Goal: Communication & Community: Participate in discussion

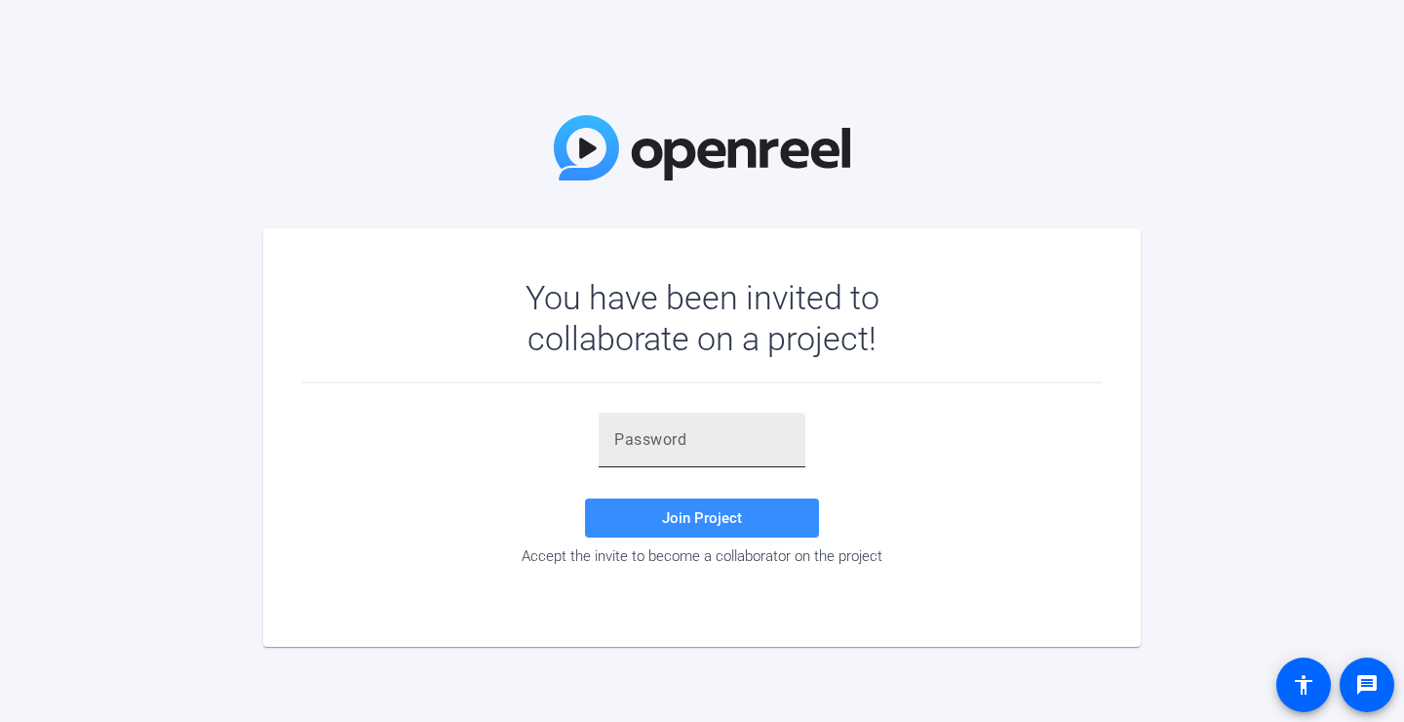
click at [723, 449] on input "text" at bounding box center [702, 439] width 176 height 23
type input "√"
paste input "Kv8~{b"
type input "Kv8~{b"
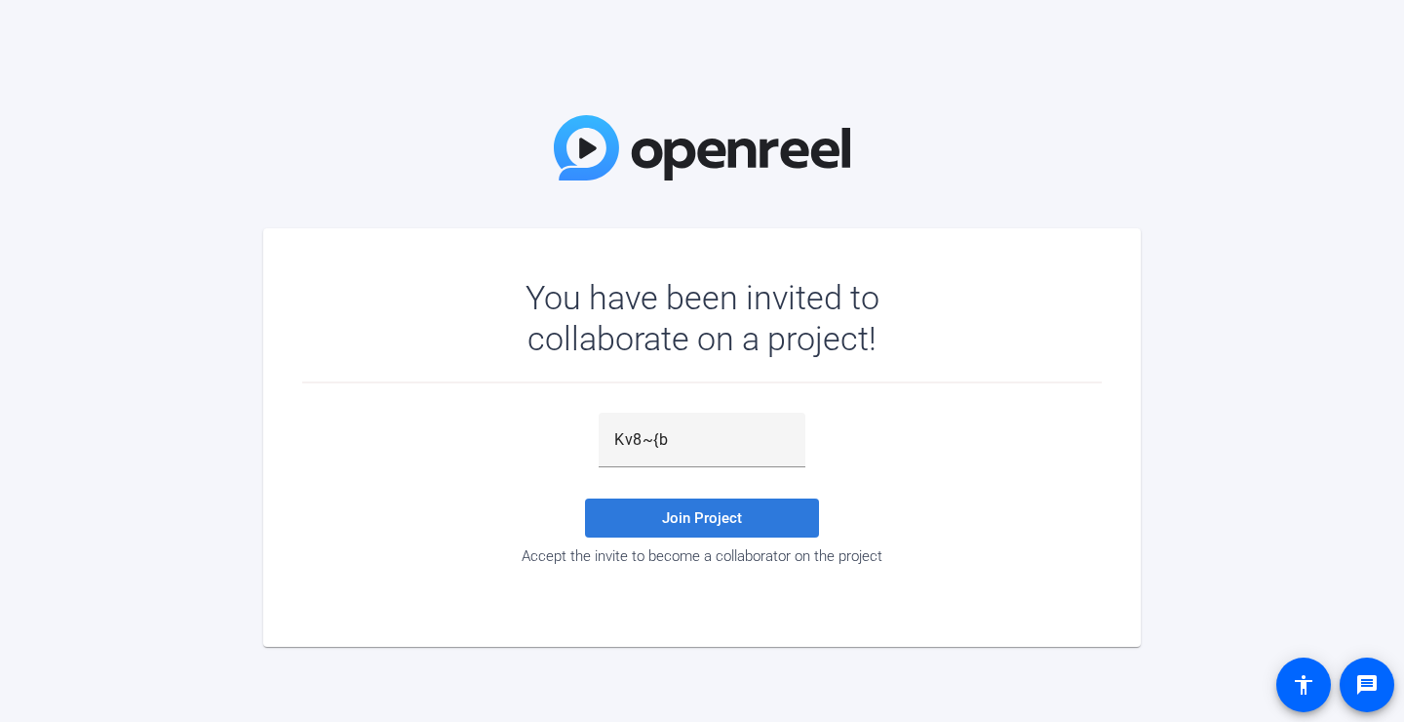
click at [730, 511] on span "Join Project" at bounding box center [702, 518] width 80 height 18
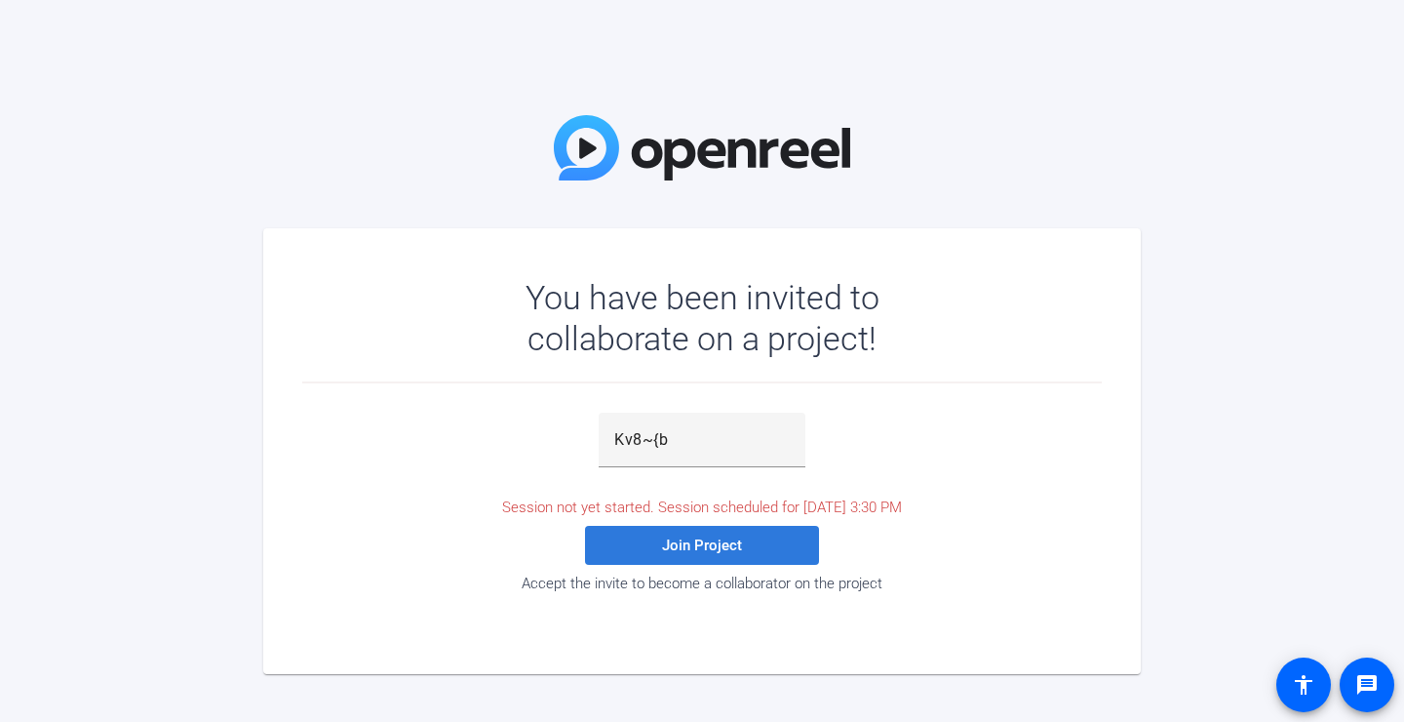
click at [723, 540] on span "Join Project" at bounding box center [702, 545] width 80 height 18
click at [695, 545] on span "Join Project" at bounding box center [702, 545] width 80 height 18
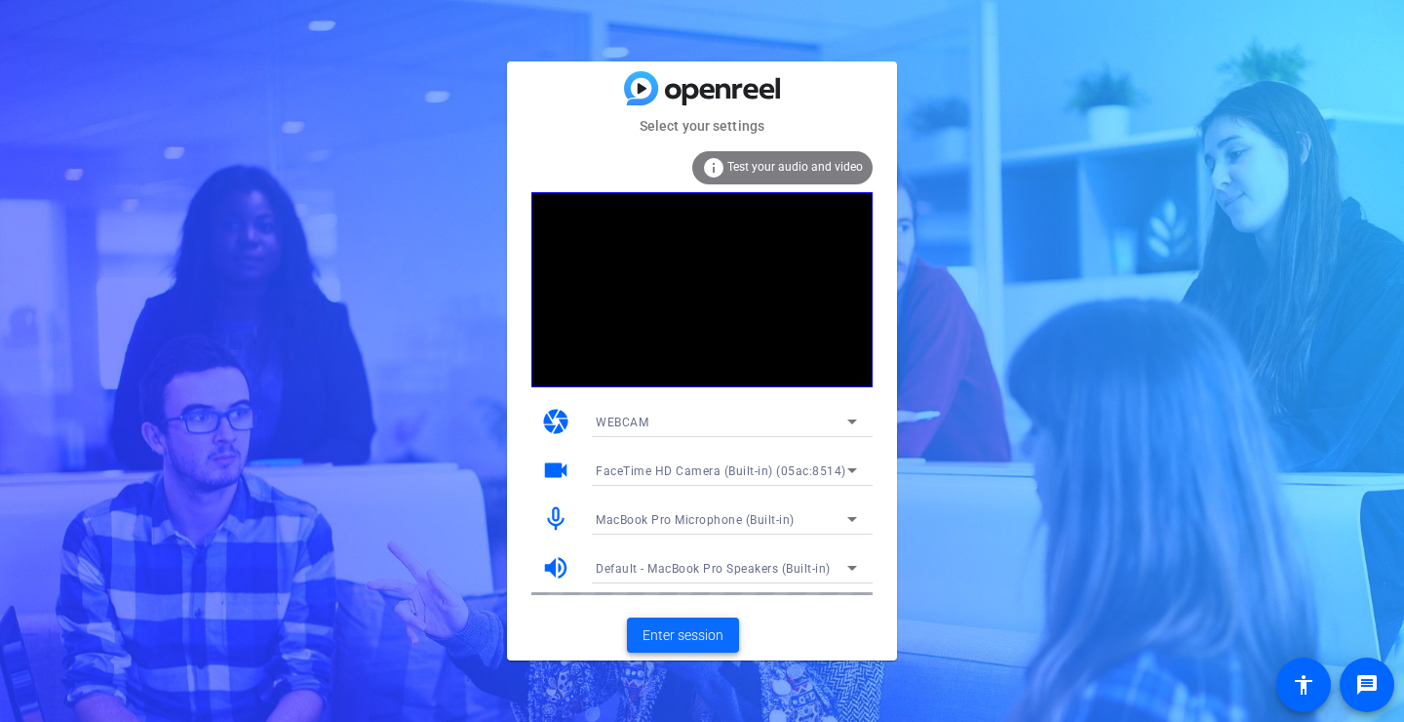
click at [689, 632] on span "Enter session" at bounding box center [683, 635] width 81 height 20
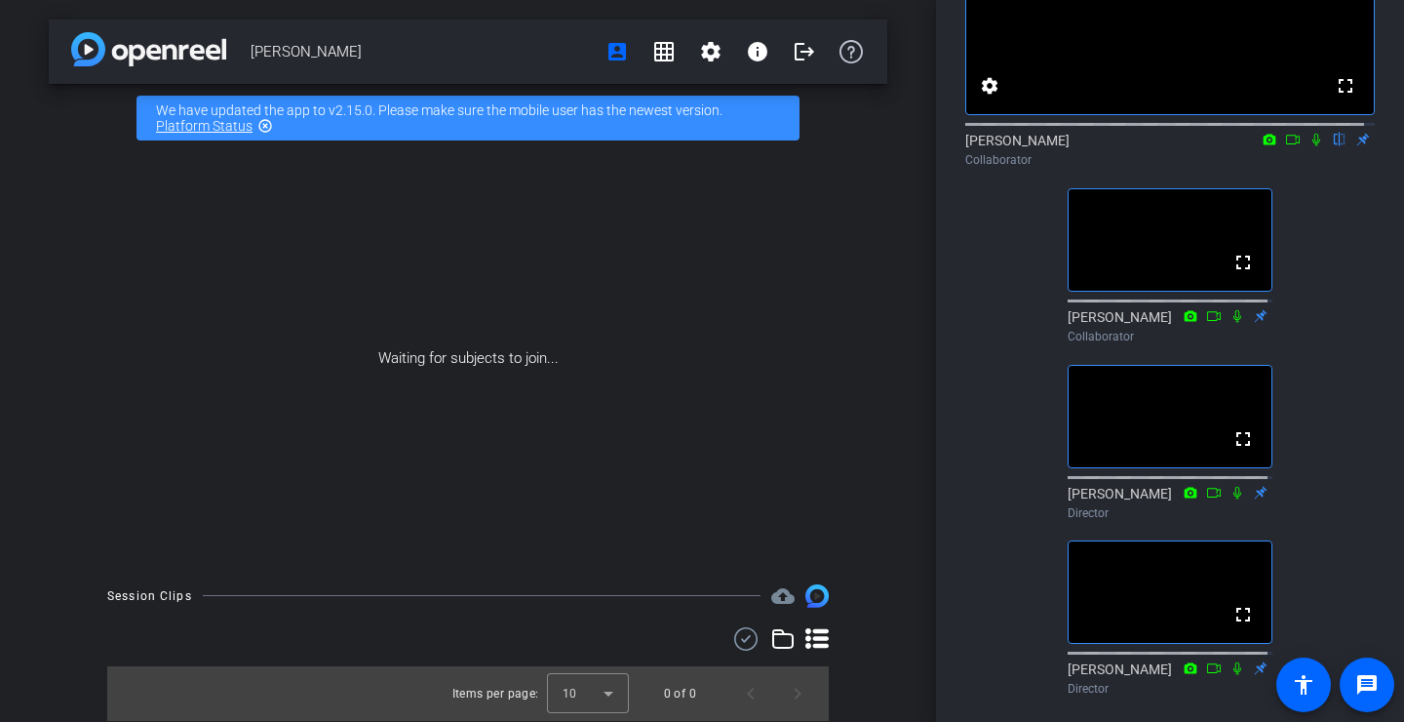
scroll to position [193, 0]
click at [1308, 145] on icon at bounding box center [1316, 139] width 16 height 14
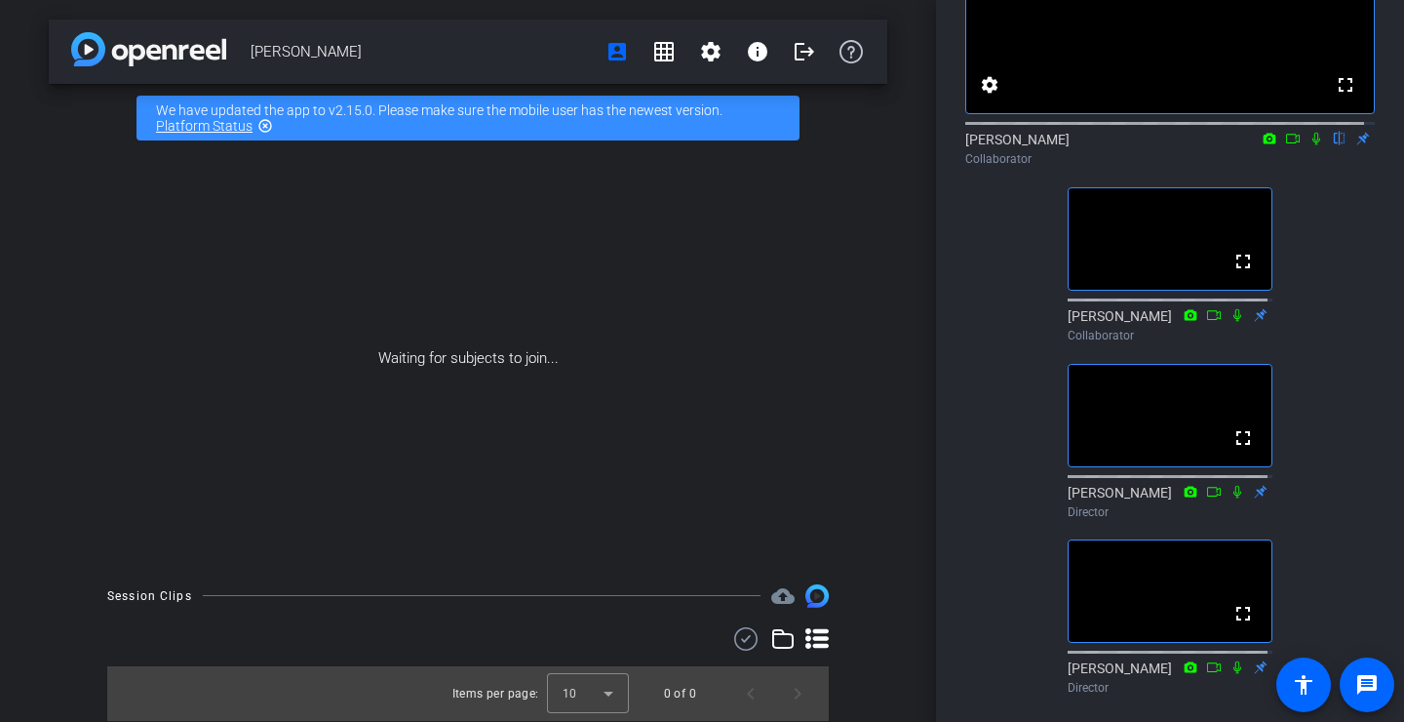
click at [1308, 145] on icon at bounding box center [1316, 139] width 16 height 14
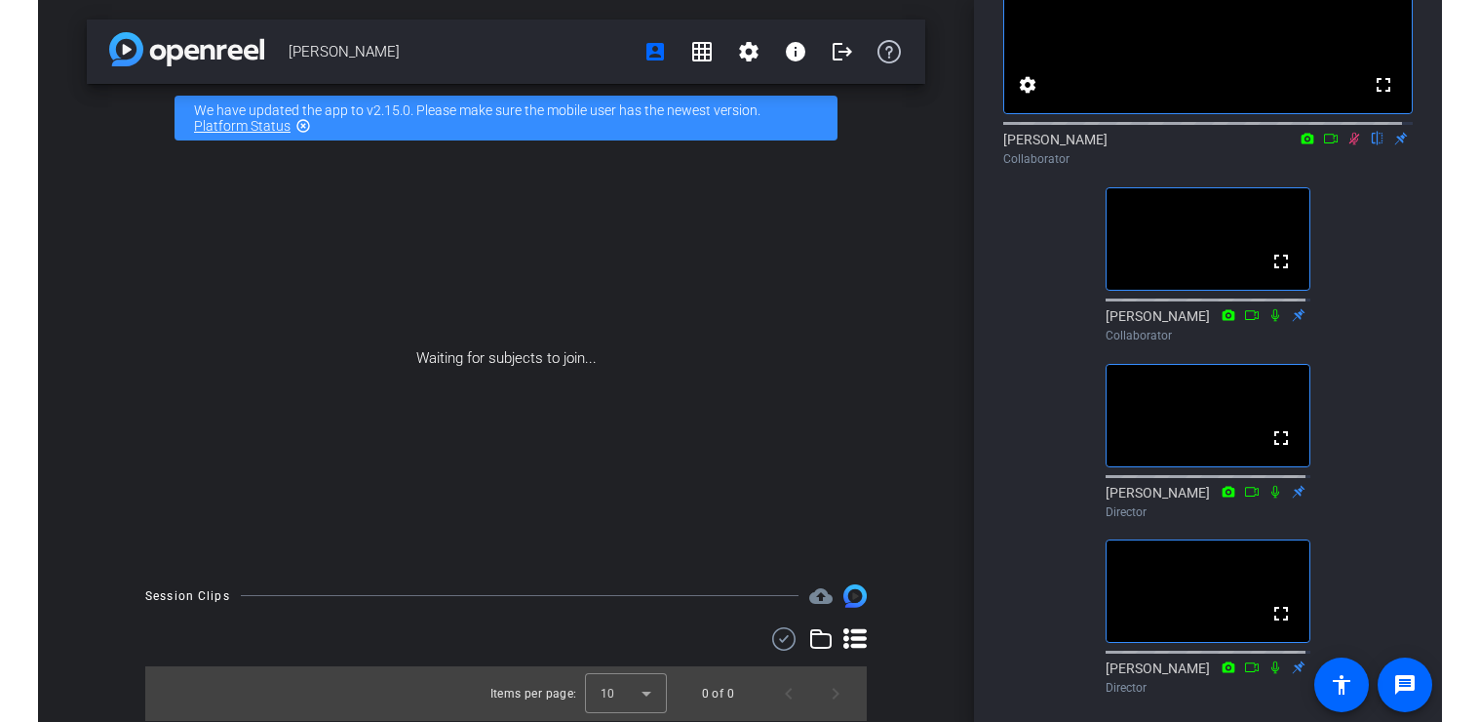
scroll to position [942, 0]
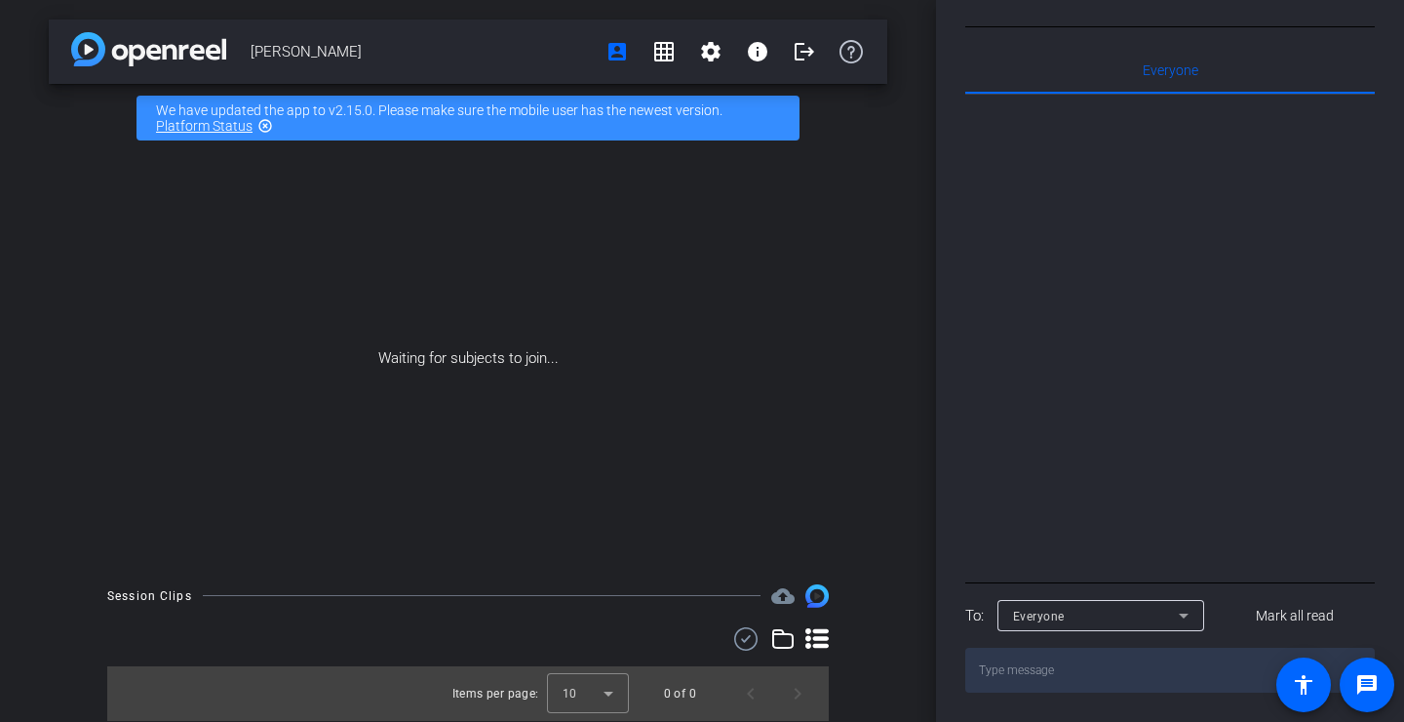
click at [1390, 31] on div "Participants Teleprompter Adjustments fullscreen settings [PERSON_NAME] flip Co…" at bounding box center [1170, 361] width 468 height 722
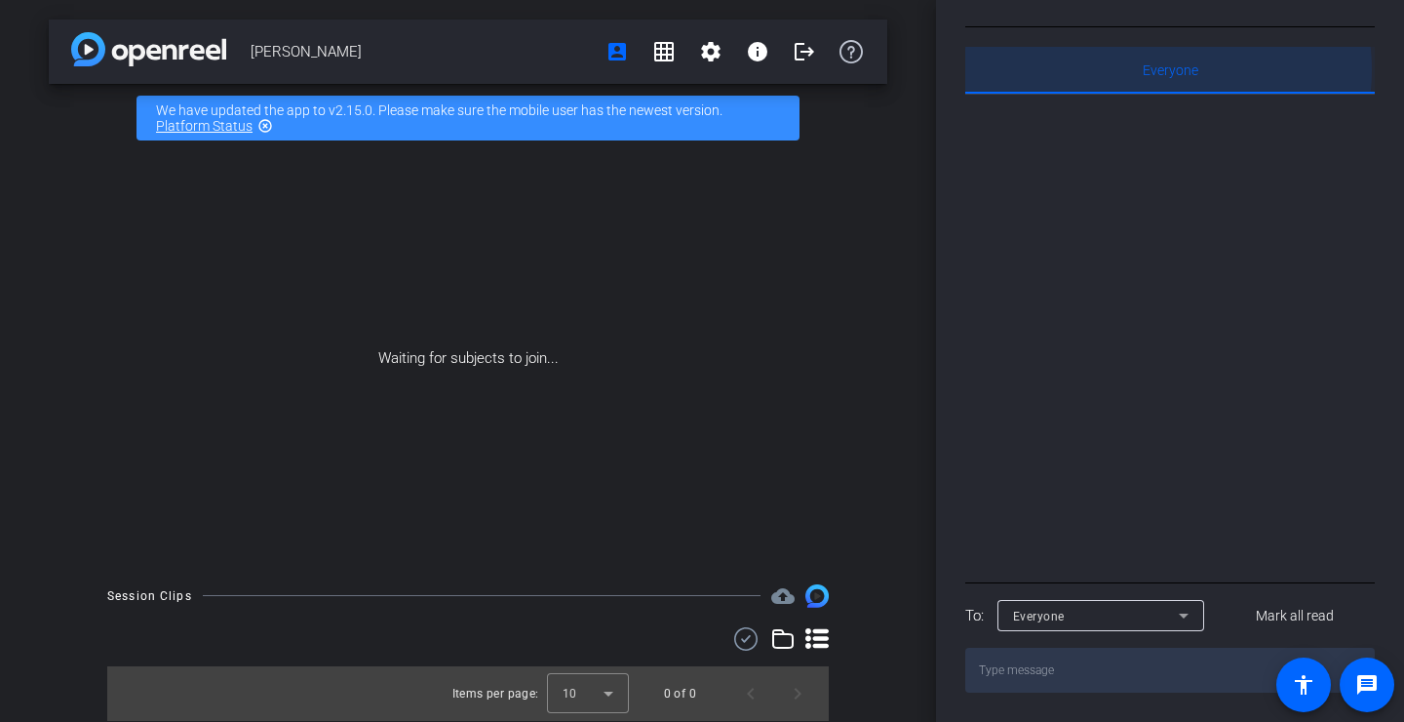
click at [1168, 69] on span "Everyone 0" at bounding box center [1171, 70] width 56 height 14
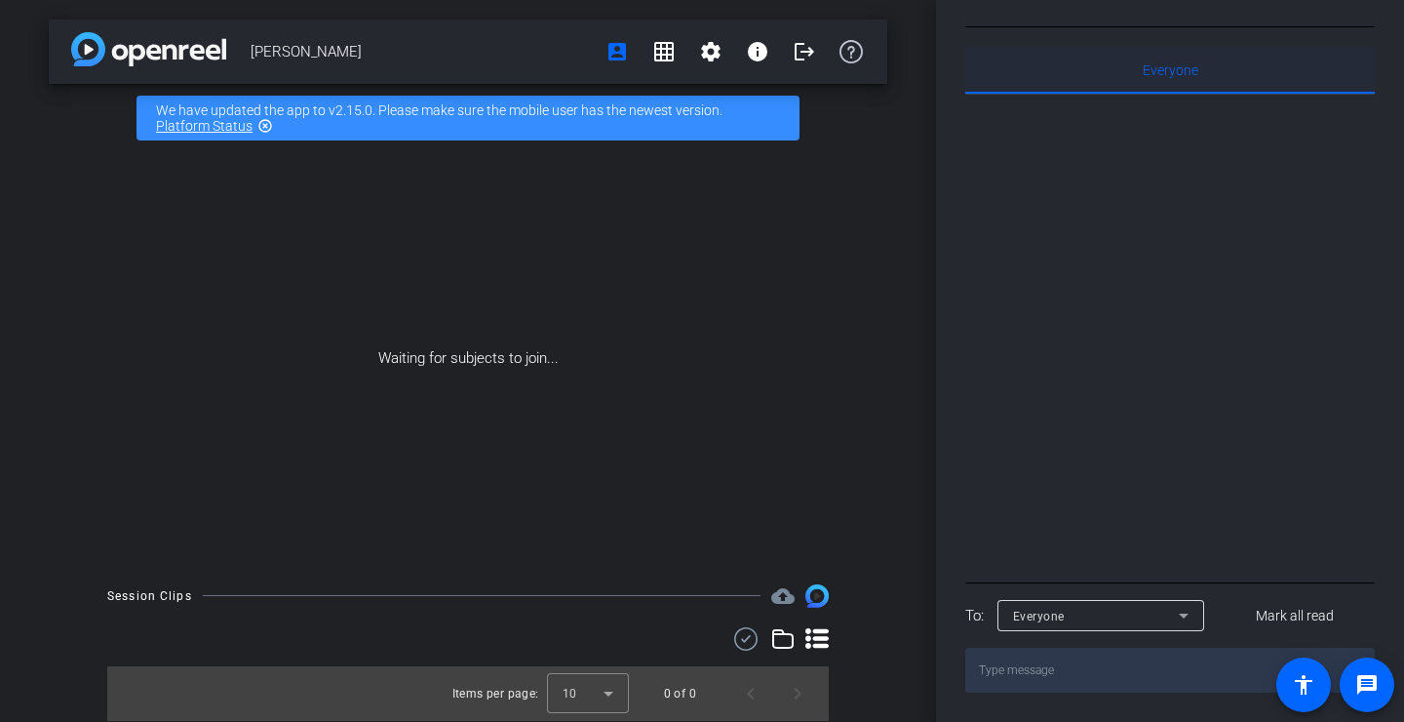
click at [1168, 69] on span "Everyone 0" at bounding box center [1171, 70] width 56 height 14
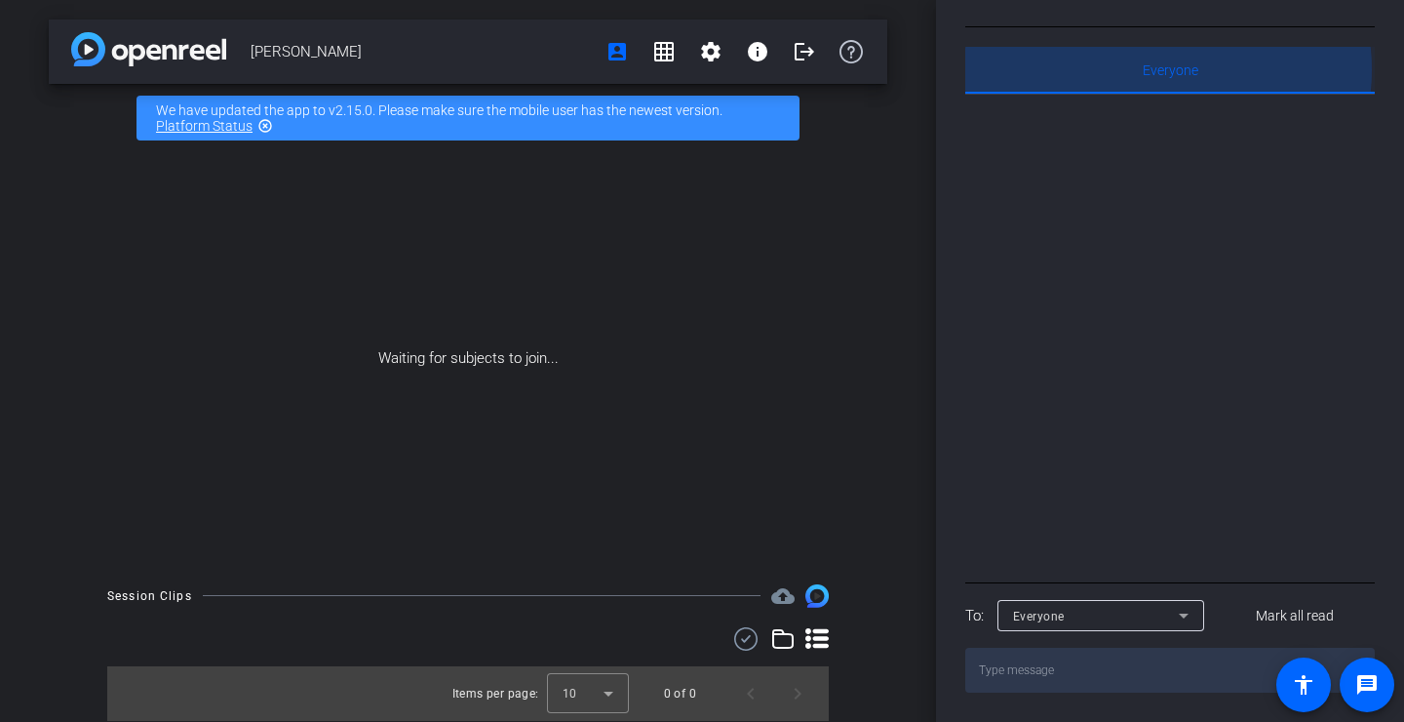
click at [1168, 69] on span "Everyone 0" at bounding box center [1171, 70] width 56 height 14
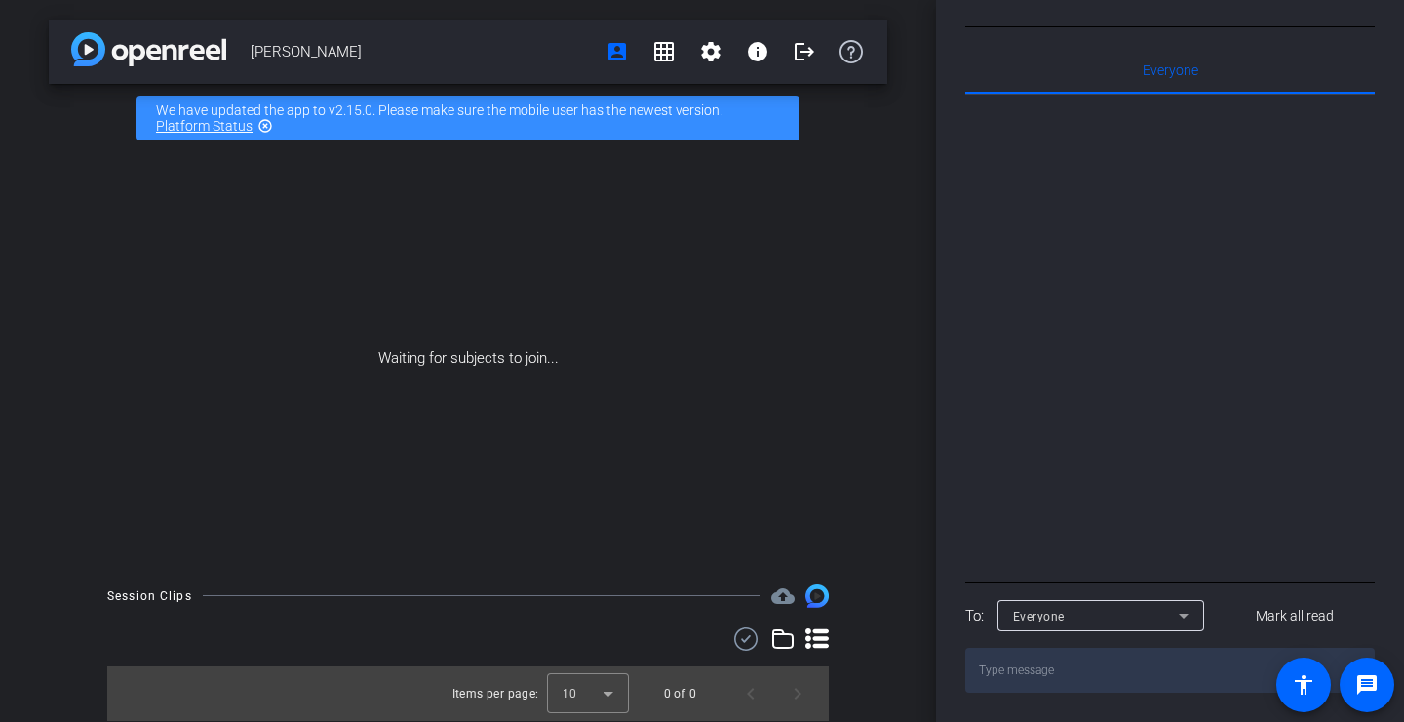
click at [1161, 168] on div at bounding box center [1170, 336] width 410 height 483
click at [903, 128] on div "[PERSON_NAME] account_box grid_on settings info logout We have updated the app …" at bounding box center [468, 361] width 936 height 722
click at [910, 545] on div "[PERSON_NAME] account_box grid_on settings info logout We have updated the app …" at bounding box center [468, 361] width 936 height 722
click at [921, 546] on div "[PERSON_NAME] account_box grid_on settings info logout We have updated the app …" at bounding box center [468, 361] width 936 height 722
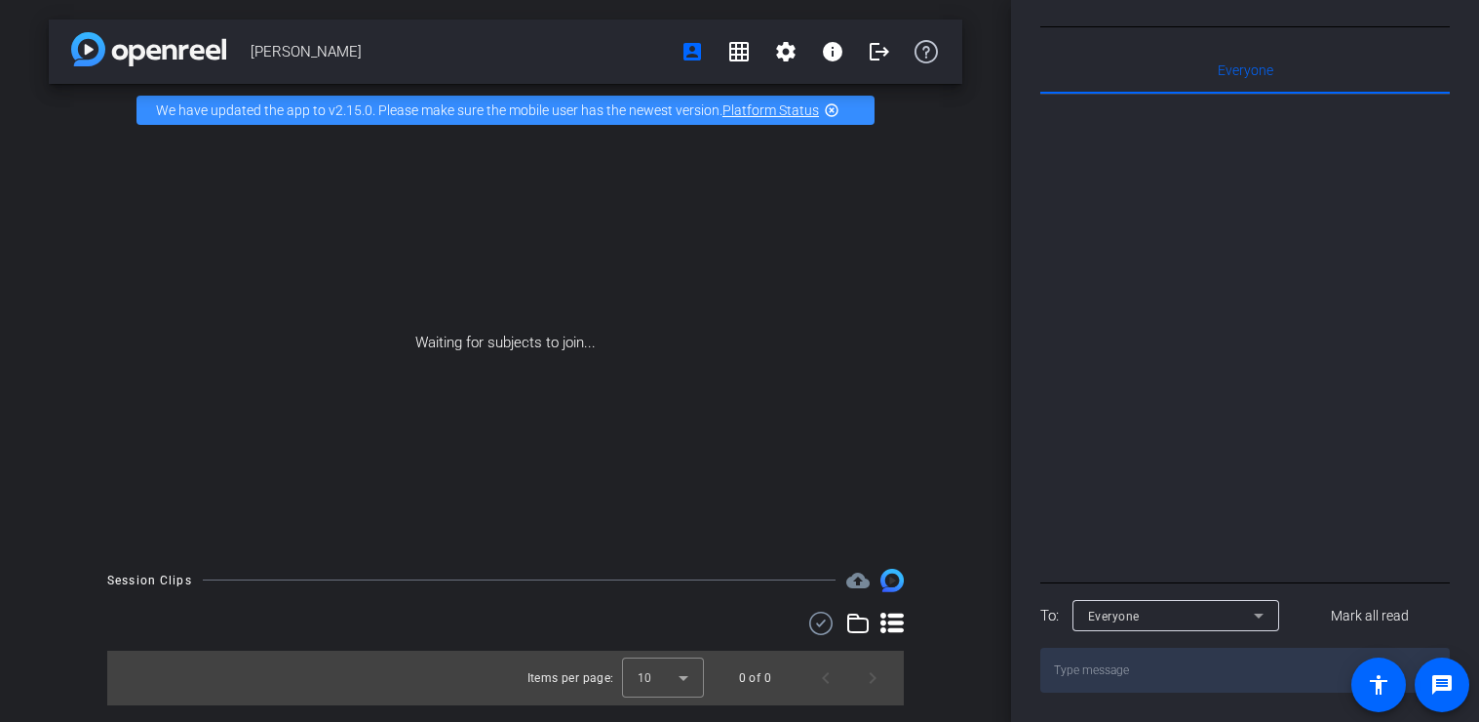
click at [996, 474] on div "[PERSON_NAME] account_box grid_on settings info logout We have updated the app …" at bounding box center [505, 361] width 1011 height 722
click at [988, 639] on div "[PERSON_NAME] account_box grid_on settings info logout We have updated the app …" at bounding box center [505, 361] width 1011 height 722
click at [1265, 613] on icon at bounding box center [1258, 615] width 23 height 23
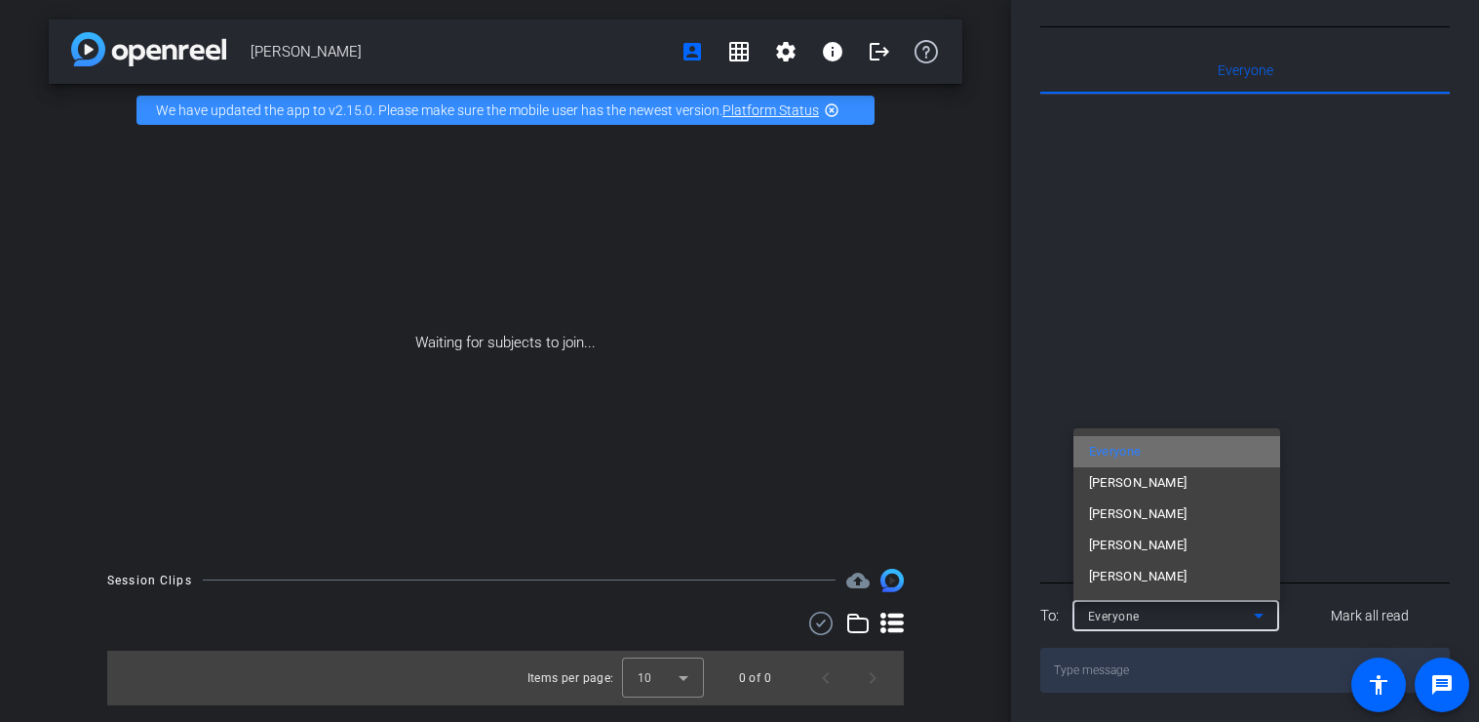
click at [1189, 455] on mat-option "Everyone" at bounding box center [1176, 451] width 207 height 31
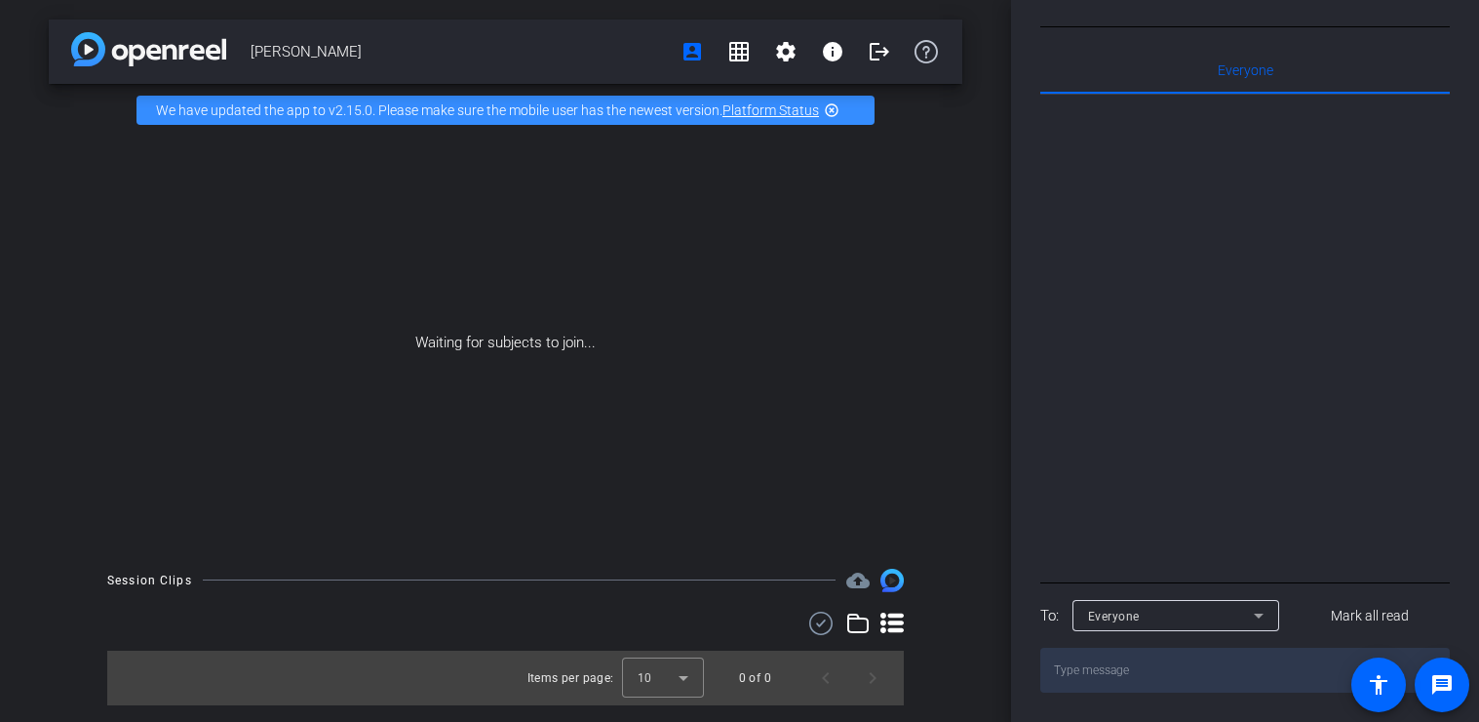
click at [957, 422] on div "Waiting for subjects to join..." at bounding box center [506, 343] width 914 height 412
click at [1260, 75] on span "Everyone 0" at bounding box center [1246, 70] width 56 height 14
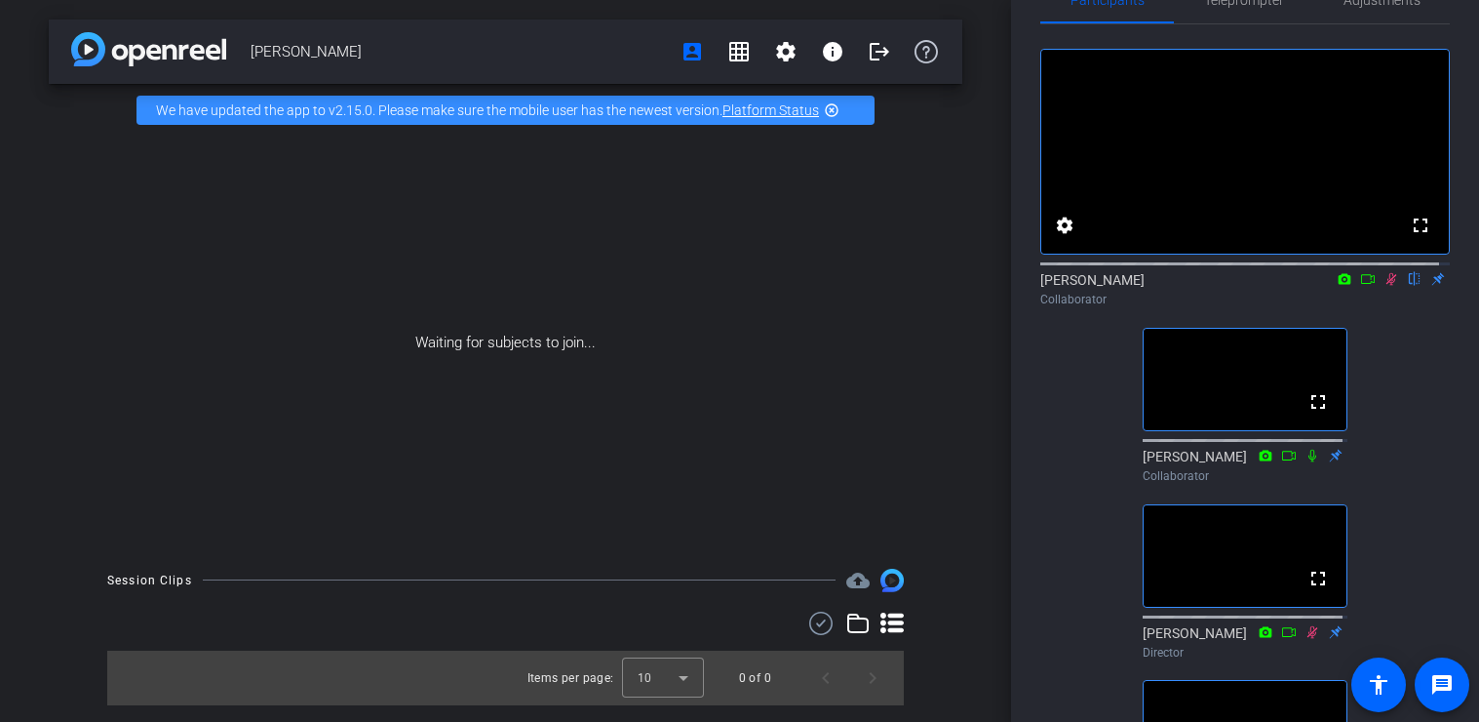
scroll to position [55, 0]
click at [1384, 284] on icon at bounding box center [1392, 277] width 16 height 14
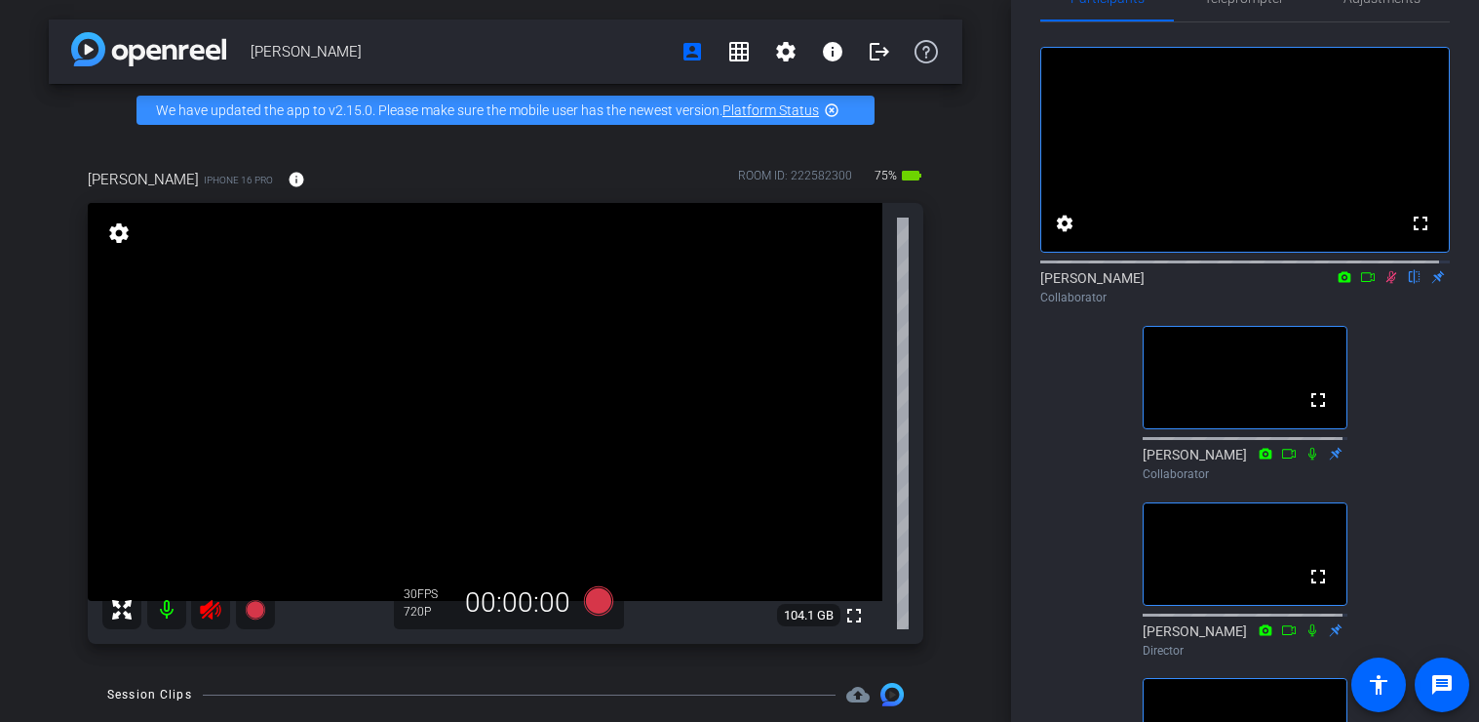
click at [1382, 286] on mat-icon at bounding box center [1391, 277] width 23 height 18
click at [1384, 284] on icon at bounding box center [1392, 277] width 16 height 14
click at [1337, 284] on icon at bounding box center [1345, 277] width 16 height 14
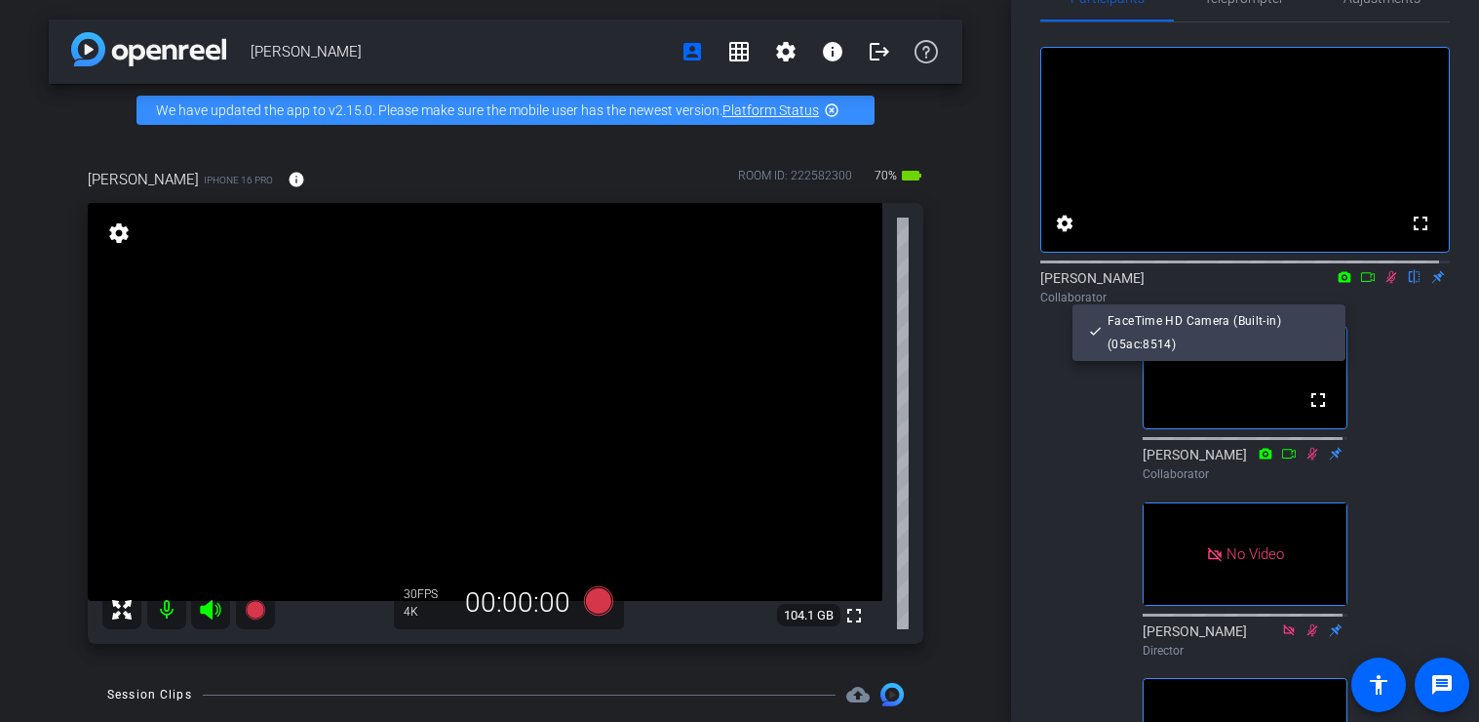
click at [1356, 296] on div at bounding box center [739, 361] width 1479 height 722
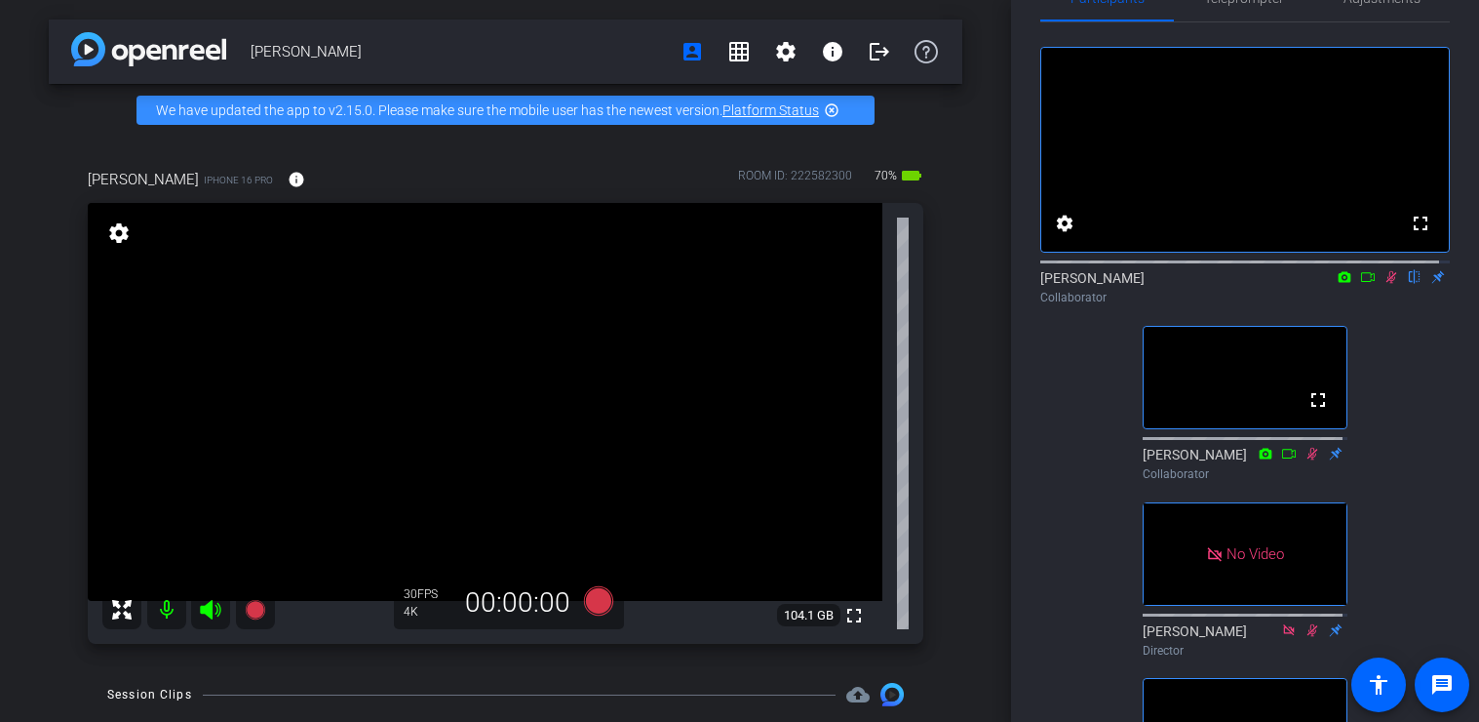
click at [1360, 284] on icon at bounding box center [1368, 277] width 16 height 14
click at [1384, 284] on icon at bounding box center [1392, 277] width 16 height 14
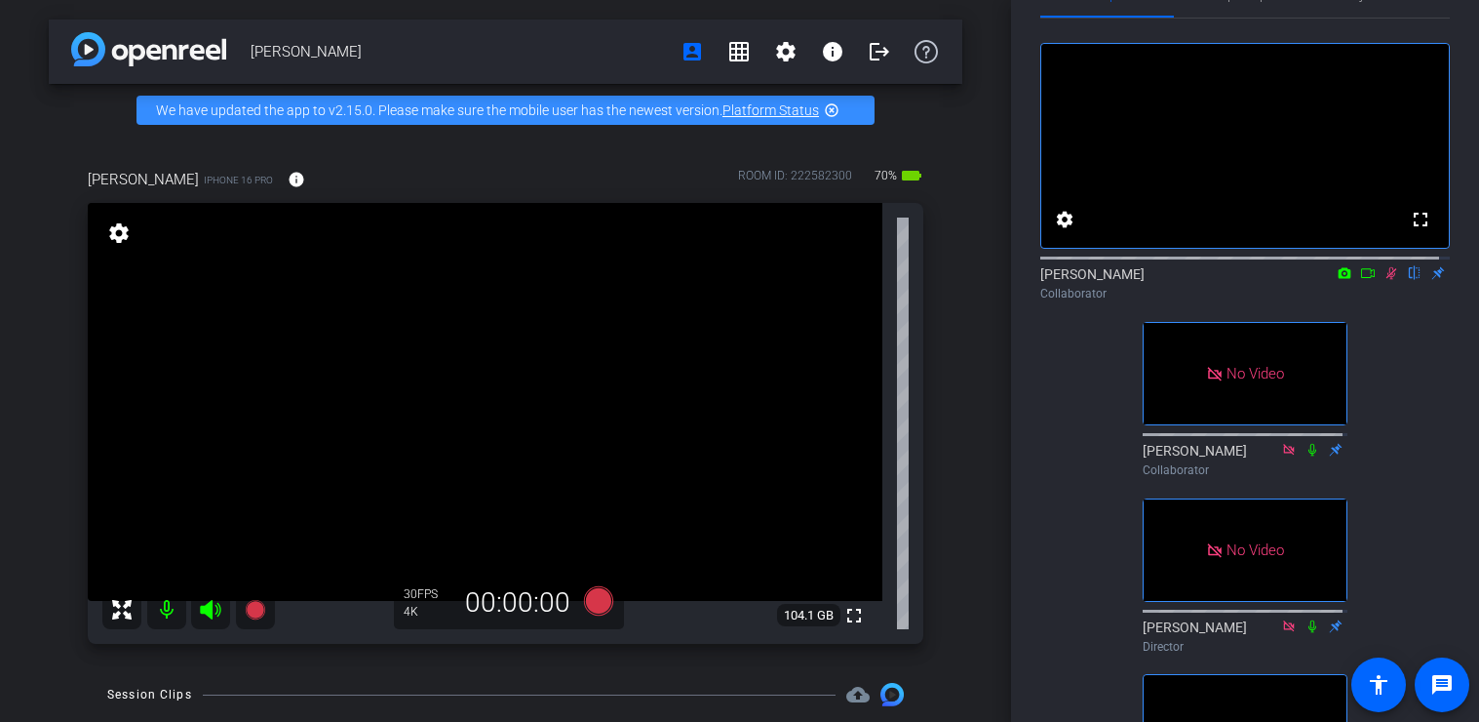
click at [1384, 280] on icon at bounding box center [1392, 273] width 16 height 14
click at [1360, 280] on icon at bounding box center [1368, 273] width 16 height 14
click at [1386, 278] on icon at bounding box center [1391, 272] width 11 height 11
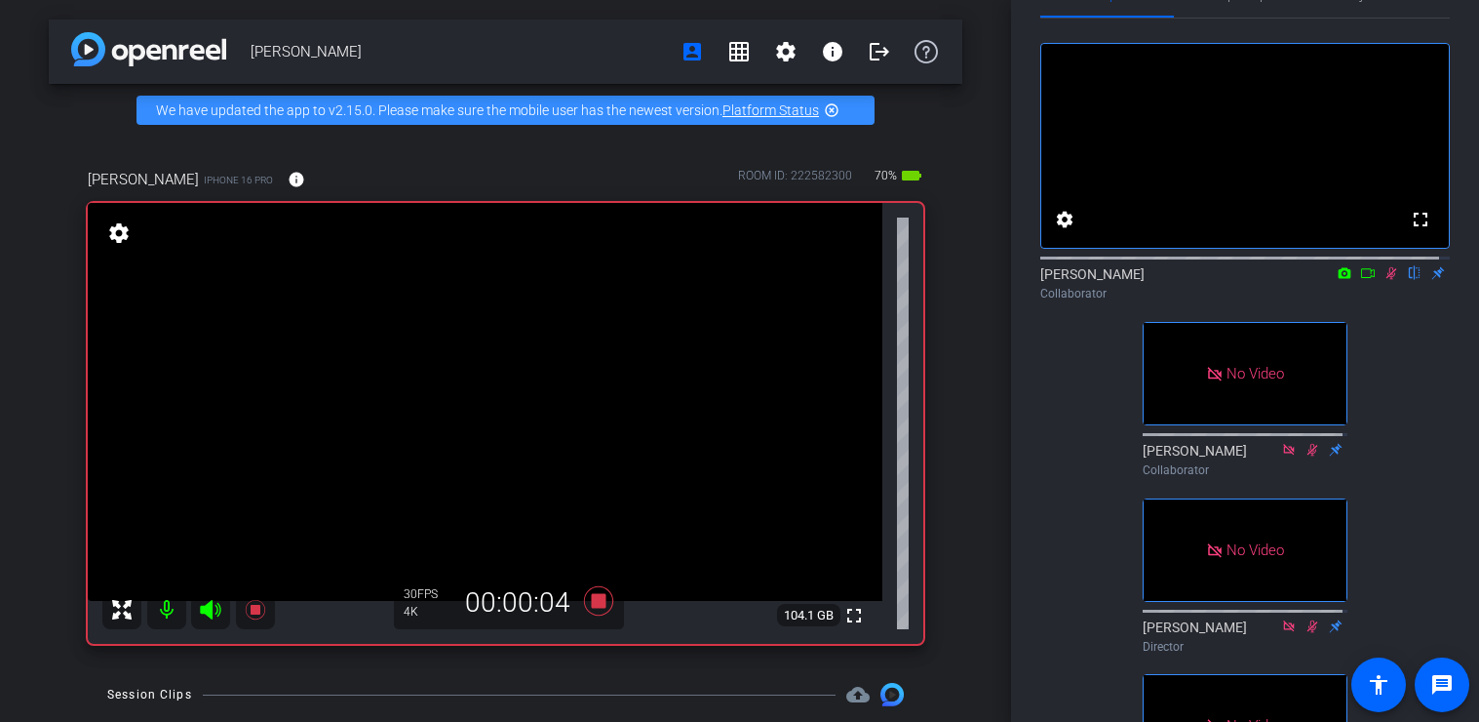
click at [1361, 278] on icon at bounding box center [1368, 273] width 14 height 10
click at [1403, 280] on icon at bounding box center [1415, 273] width 16 height 14
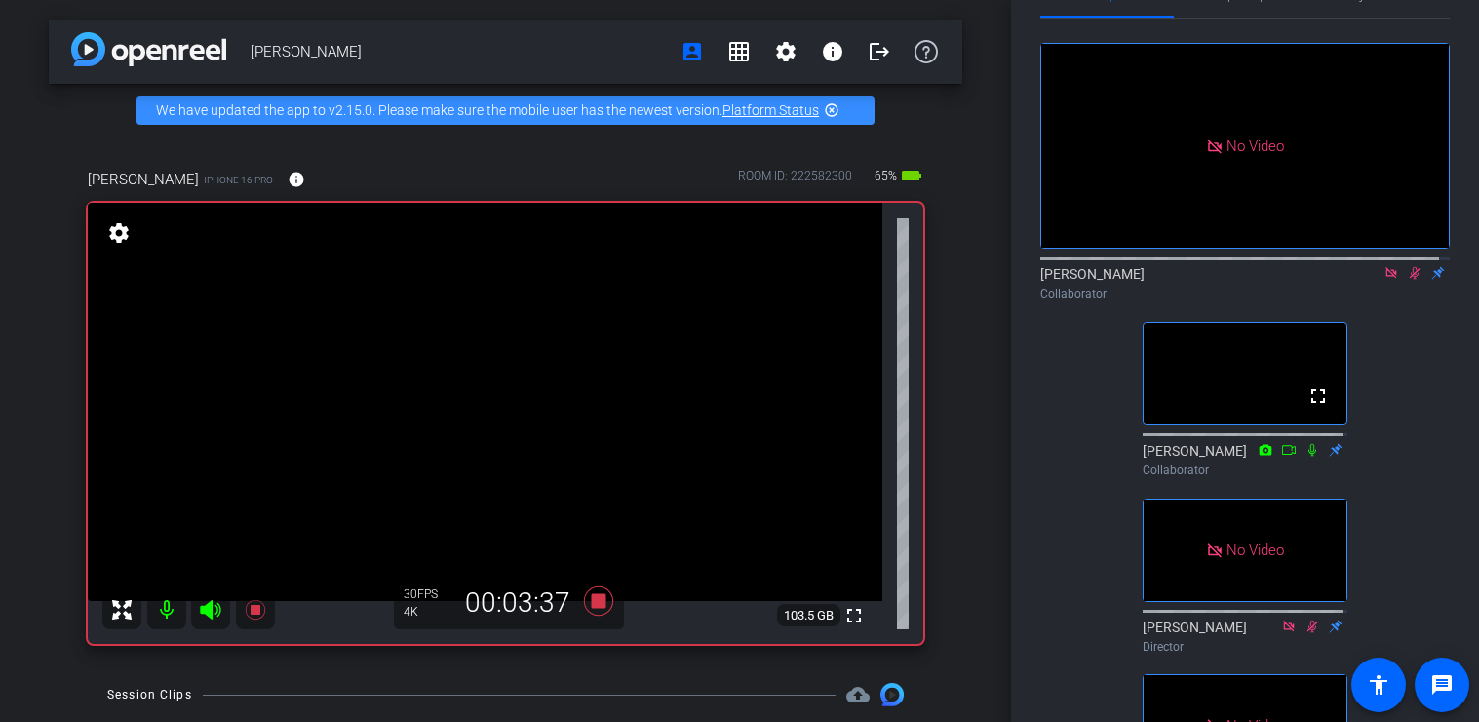
click at [1403, 280] on icon at bounding box center [1415, 273] width 16 height 14
click at [1384, 282] on mat-icon at bounding box center [1391, 273] width 23 height 18
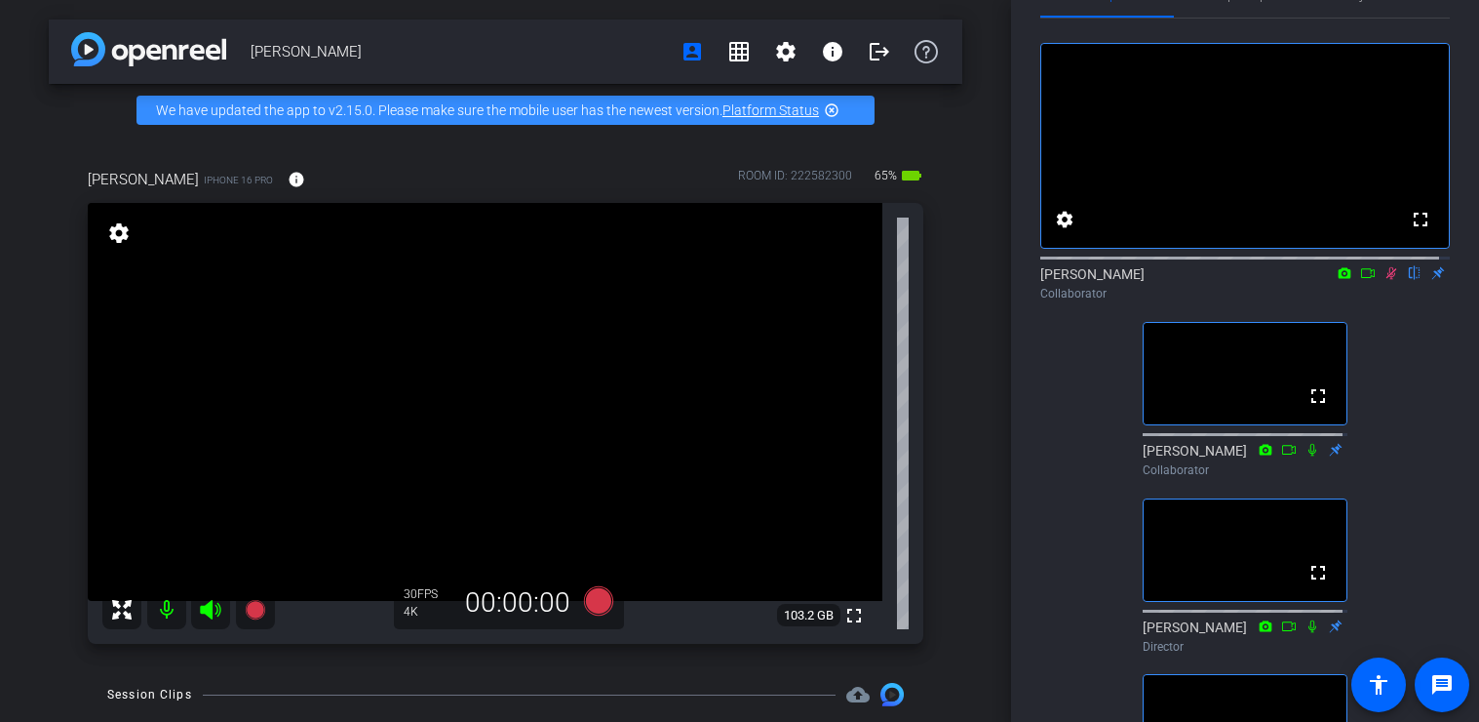
click at [1386, 280] on icon at bounding box center [1391, 273] width 11 height 13
click at [1387, 280] on icon at bounding box center [1391, 273] width 8 height 13
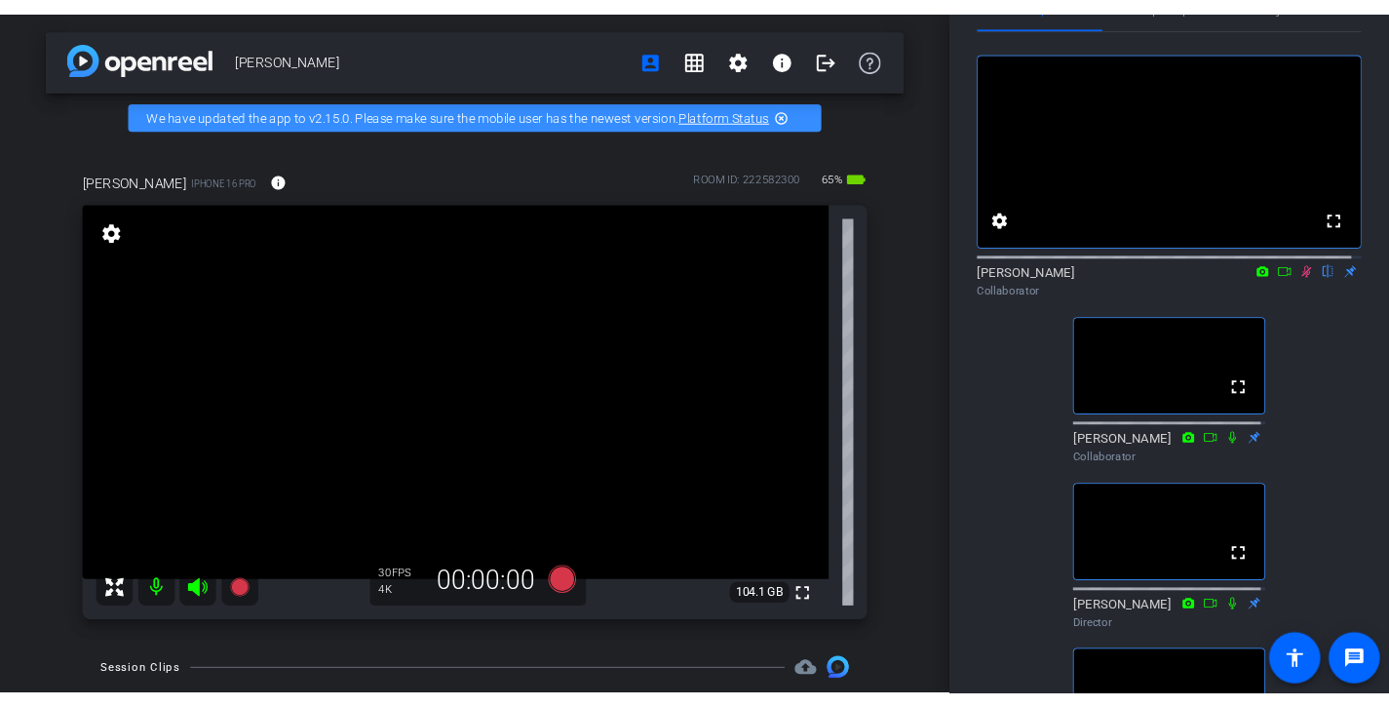
scroll to position [55, 0]
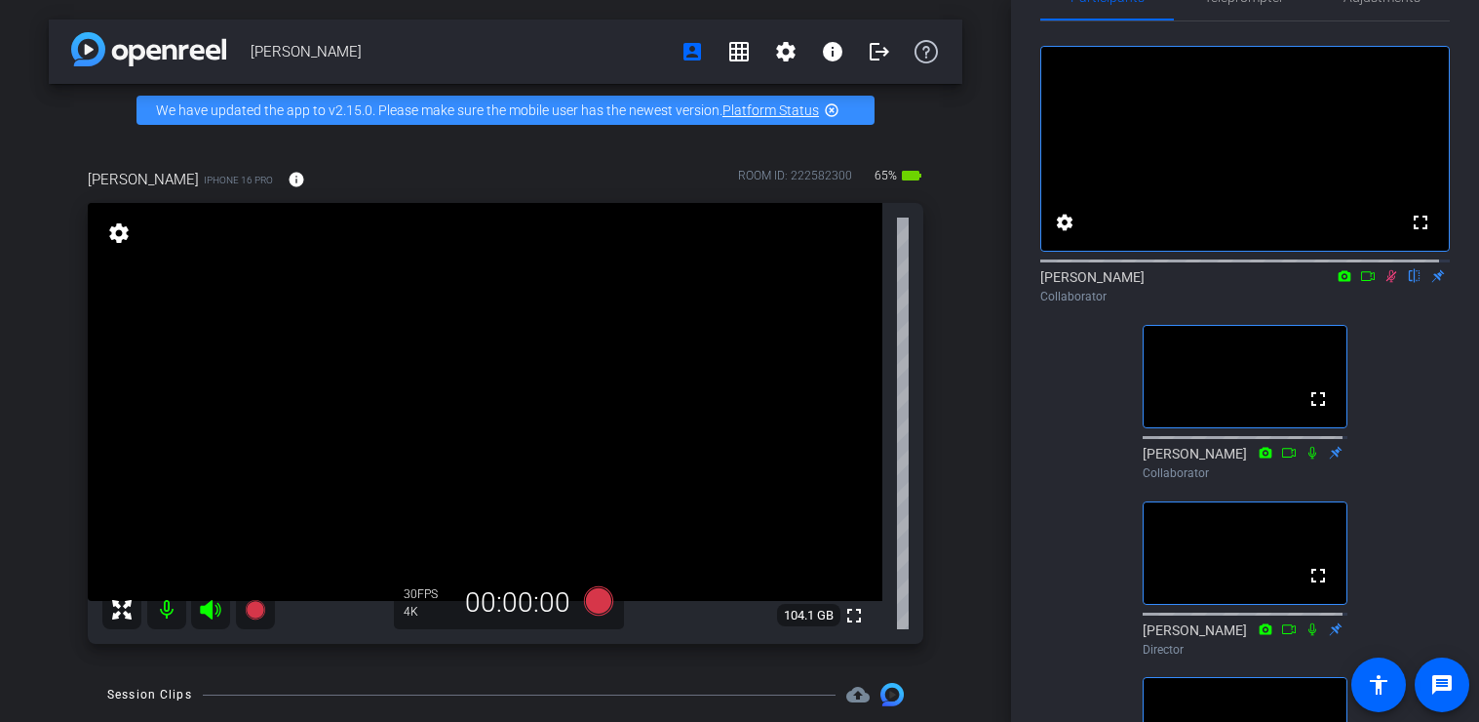
click at [1384, 283] on icon at bounding box center [1392, 276] width 16 height 14
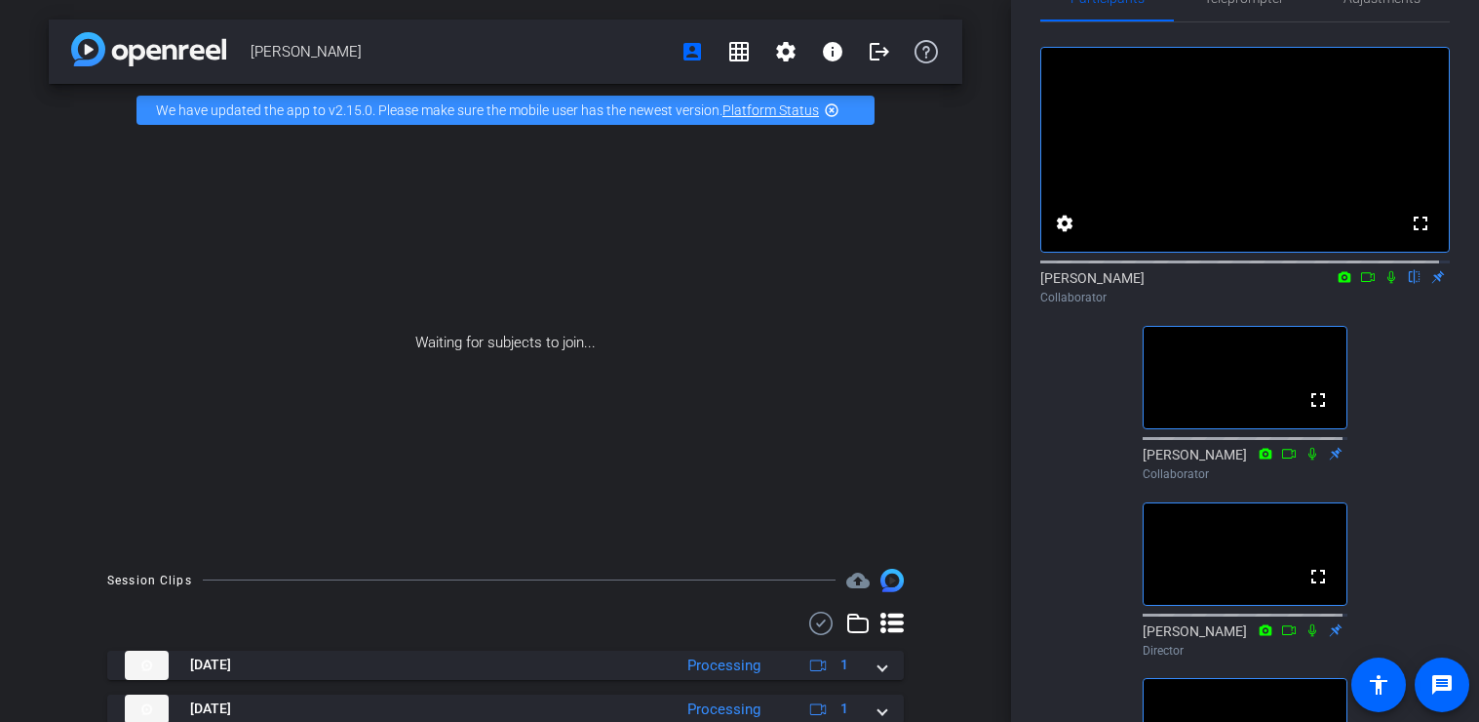
click at [1385, 284] on icon at bounding box center [1392, 277] width 16 height 14
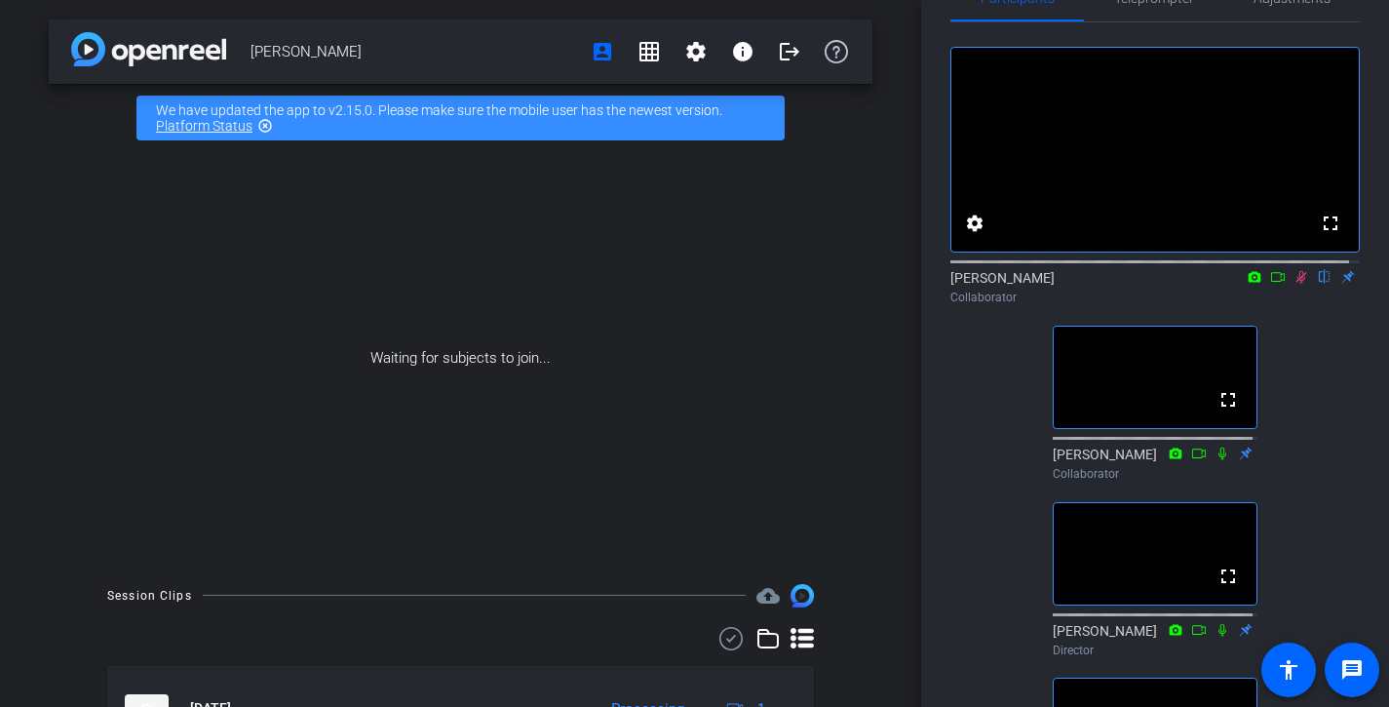
click at [1294, 284] on icon at bounding box center [1302, 277] width 16 height 14
